Goal: Task Accomplishment & Management: Manage account settings

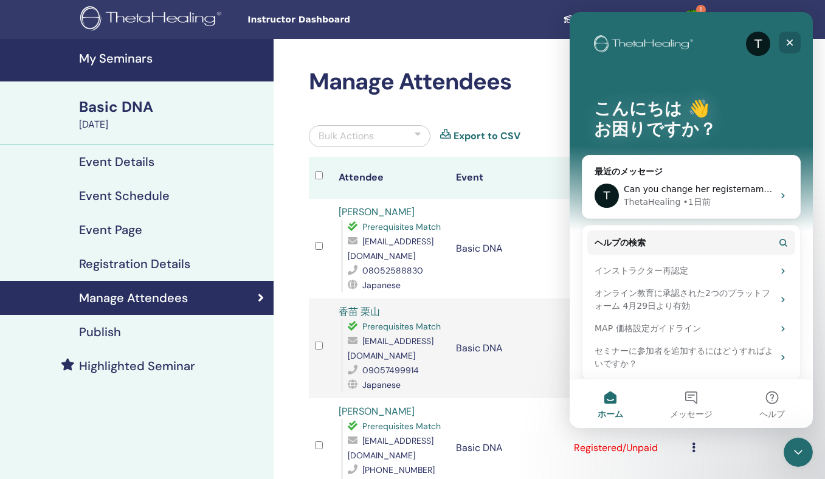
click at [788, 46] on icon "クローズ" at bounding box center [790, 43] width 10 height 10
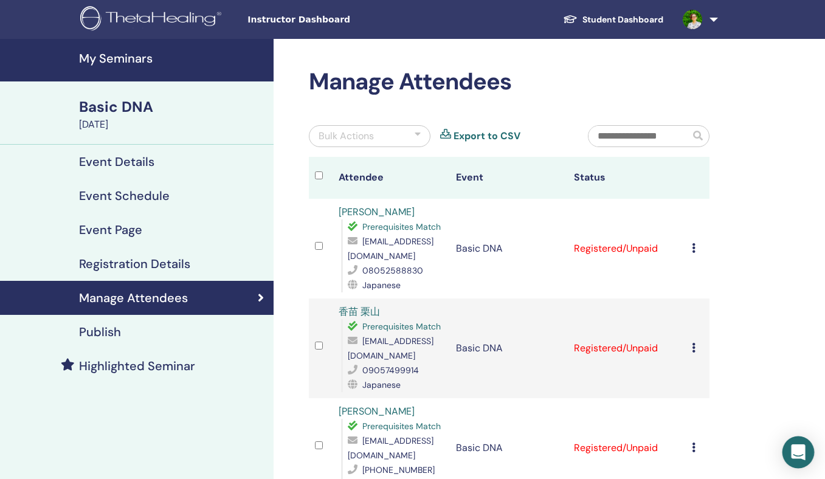
click at [795, 452] on icon "Open Intercom Messenger" at bounding box center [798, 452] width 14 height 16
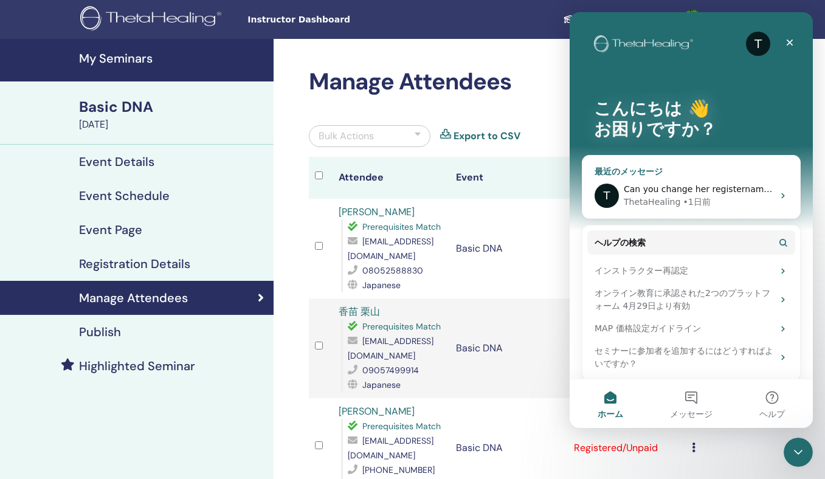
click at [728, 199] on div "ThetaHealing • 1日前" at bounding box center [699, 202] width 150 height 13
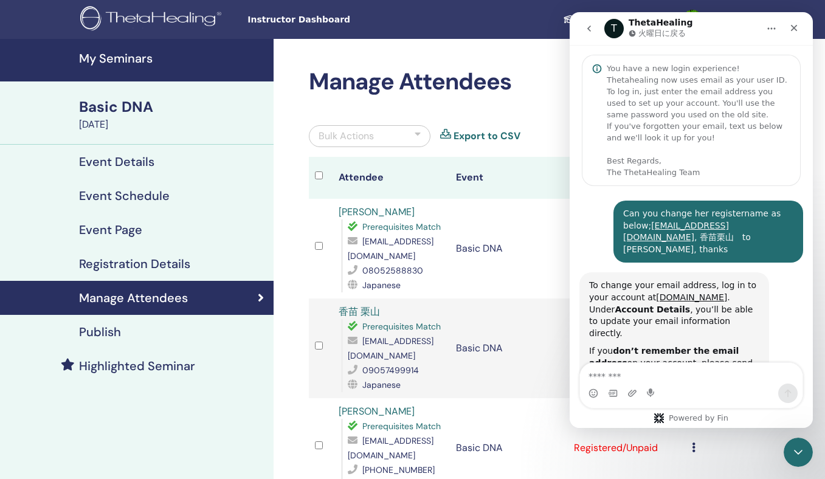
scroll to position [708, 0]
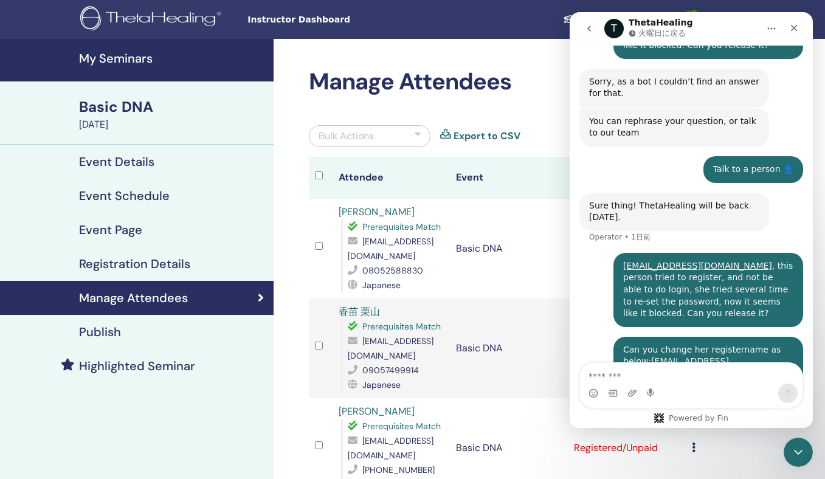
click at [523, 109] on div "Manage Attendees Bulk Actions Export to CSV Attendee Event Status [PERSON_NAME]…" at bounding box center [509, 356] width 415 height 577
click at [368, 213] on link "[PERSON_NAME]" at bounding box center [377, 211] width 76 height 13
